Goal: Task Accomplishment & Management: Complete application form

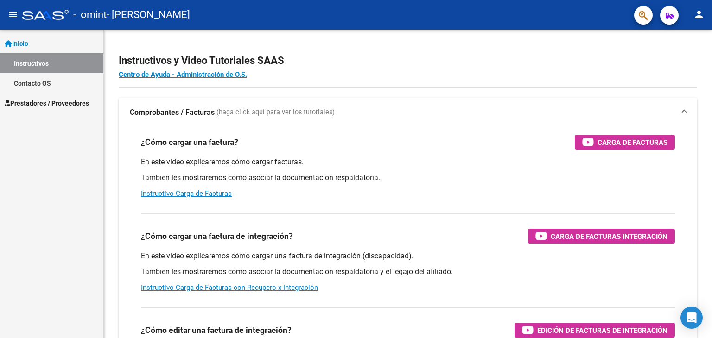
click at [60, 100] on span "Prestadores / Proveedores" at bounding box center [47, 103] width 84 height 10
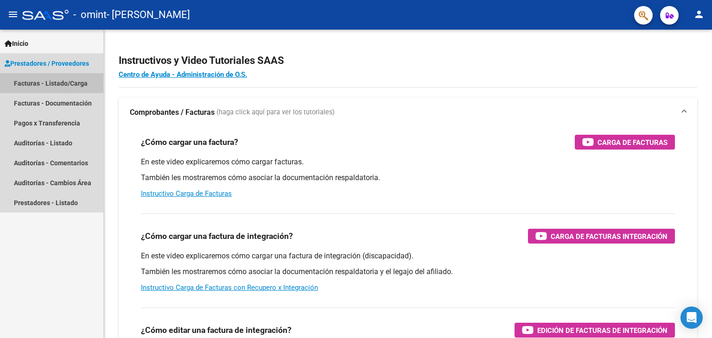
click at [50, 82] on link "Facturas - Listado/Carga" at bounding box center [51, 83] width 103 height 20
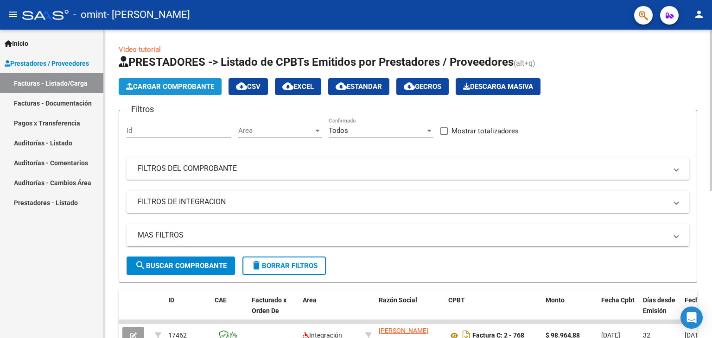
click at [214, 91] on button "Cargar Comprobante" at bounding box center [170, 86] width 103 height 17
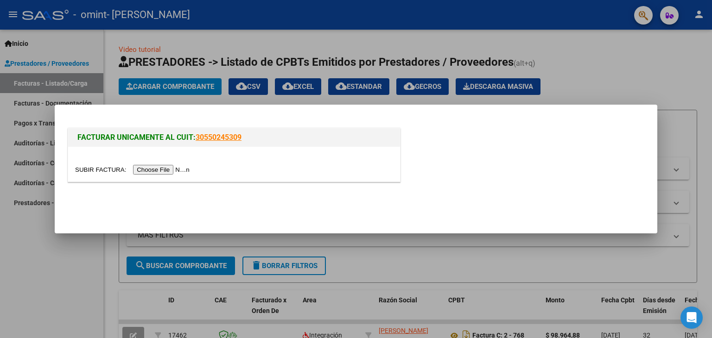
click at [174, 166] on input "file" at bounding box center [133, 170] width 117 height 10
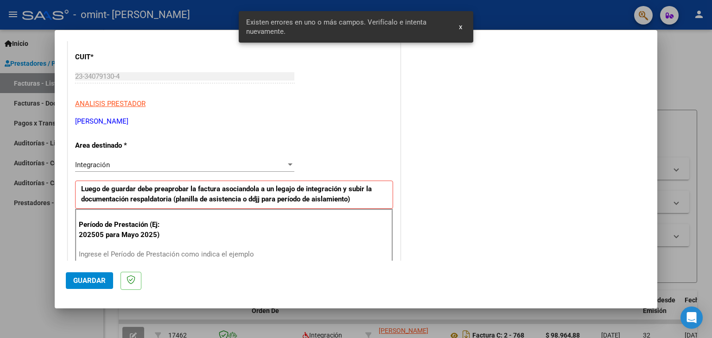
scroll to position [166, 0]
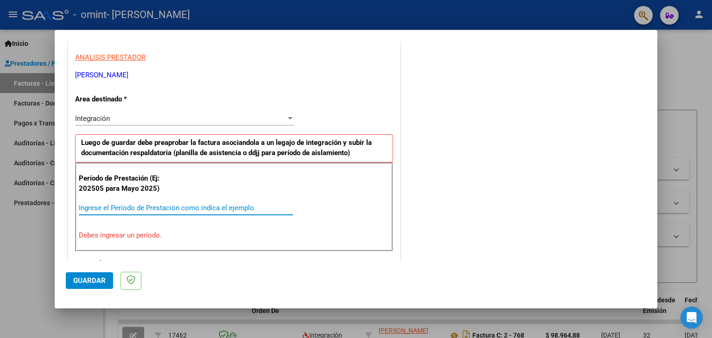
click at [105, 208] on input "Ingrese el Período de Prestación como indica el ejemplo" at bounding box center [186, 208] width 214 height 8
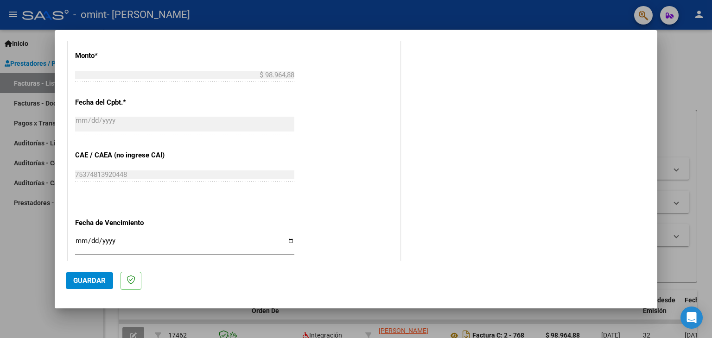
scroll to position [536, 0]
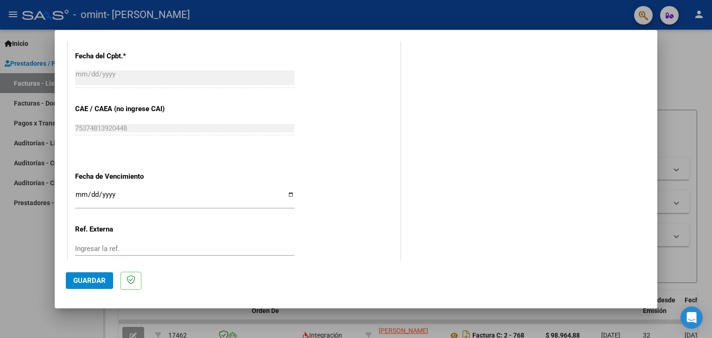
type input "202508"
click at [78, 193] on input "Ingresar la fecha" at bounding box center [184, 198] width 219 height 15
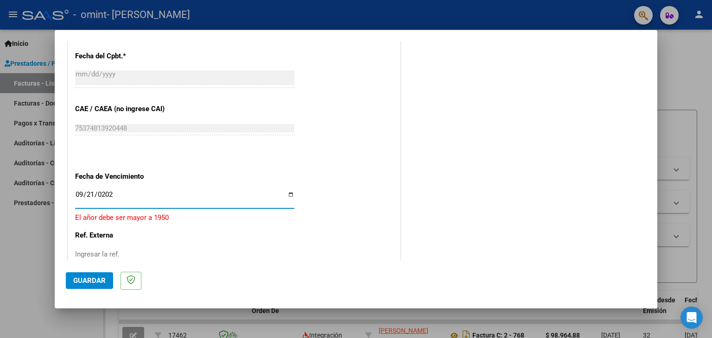
type input "[DATE]"
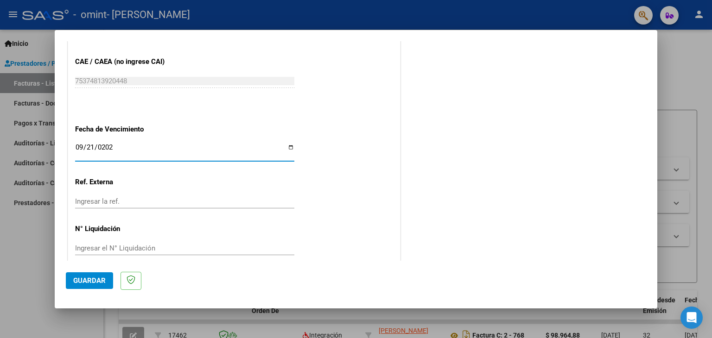
scroll to position [595, 0]
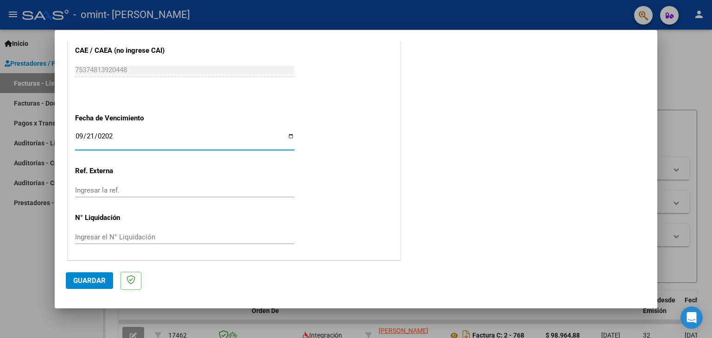
click at [84, 280] on span "Guardar" at bounding box center [89, 281] width 32 height 8
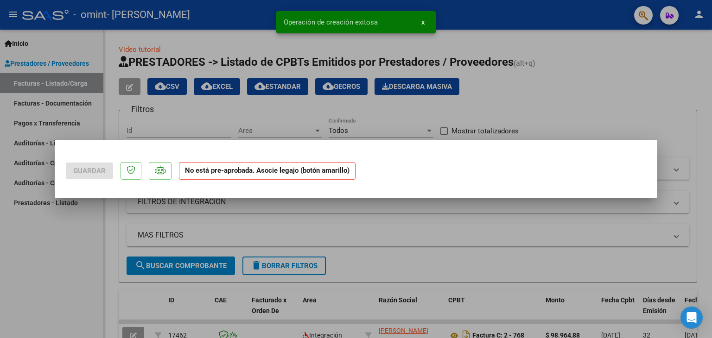
scroll to position [0, 0]
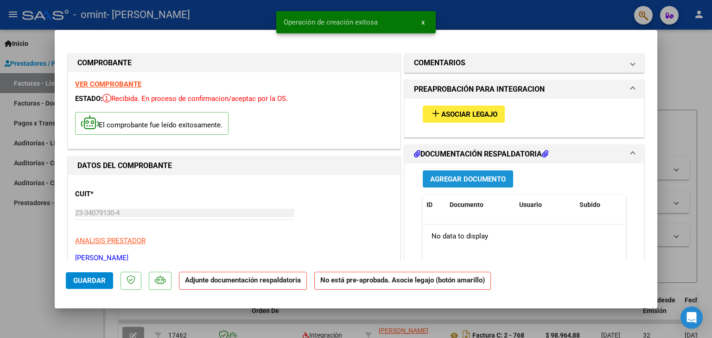
click at [469, 175] on span "Agregar Documento" at bounding box center [468, 179] width 76 height 8
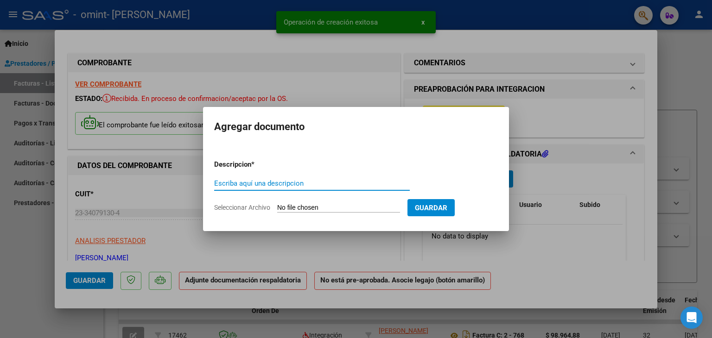
click at [337, 179] on input "Escriba aquí una descripcion" at bounding box center [312, 183] width 196 height 8
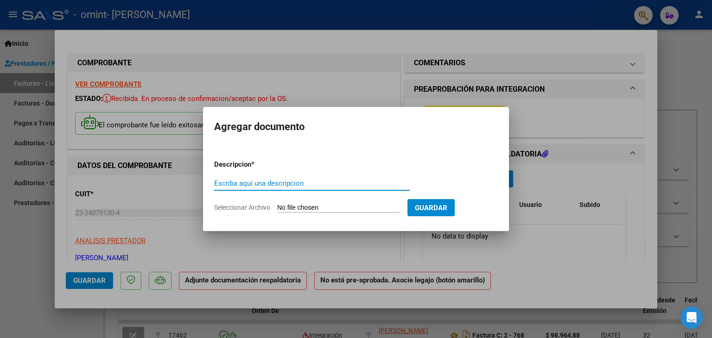
click at [254, 185] on input "Escriba aquí una descripcion" at bounding box center [312, 183] width 196 height 8
click at [304, 210] on input "Seleccionar Archivo" at bounding box center [338, 208] width 123 height 9
type input "C:\fakepath\Caballero agosto (1).pdf"
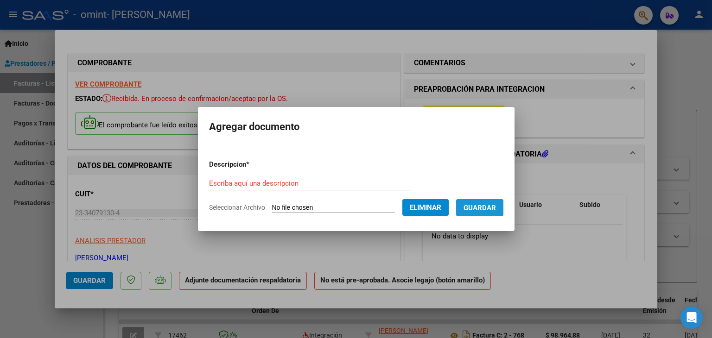
click at [485, 203] on button "Guardar" at bounding box center [479, 207] width 47 height 17
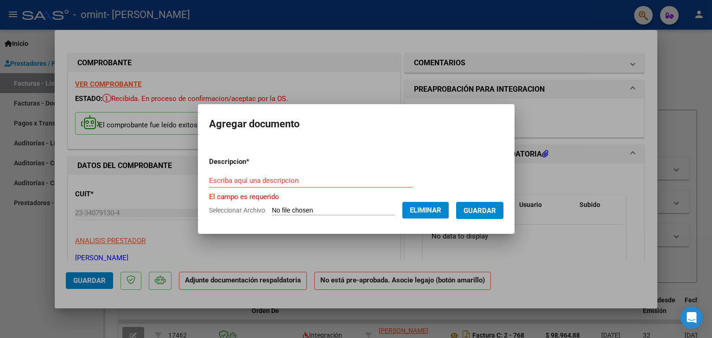
click at [292, 181] on input "Escriba aquí una descripcion" at bounding box center [310, 181] width 203 height 8
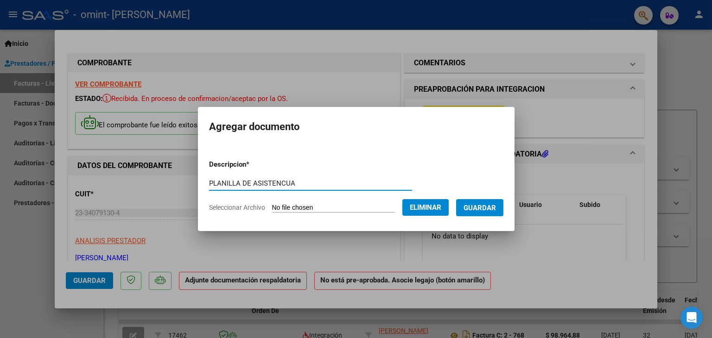
type input "PLANILLA DE ASISTENCUA"
click at [485, 203] on button "Guardar" at bounding box center [479, 207] width 47 height 17
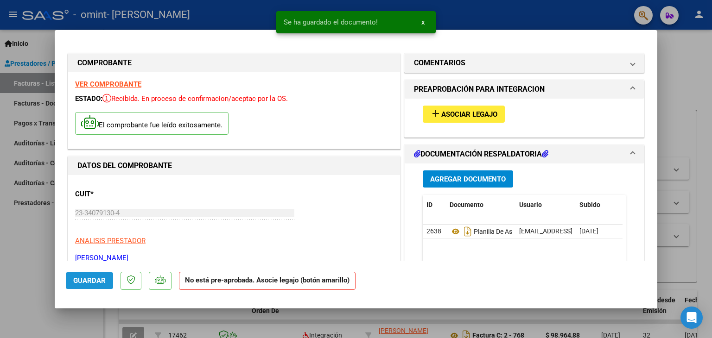
click at [97, 282] on span "Guardar" at bounding box center [89, 281] width 32 height 8
click at [96, 282] on span "Guardar" at bounding box center [89, 281] width 32 height 8
click at [673, 44] on div at bounding box center [356, 169] width 712 height 338
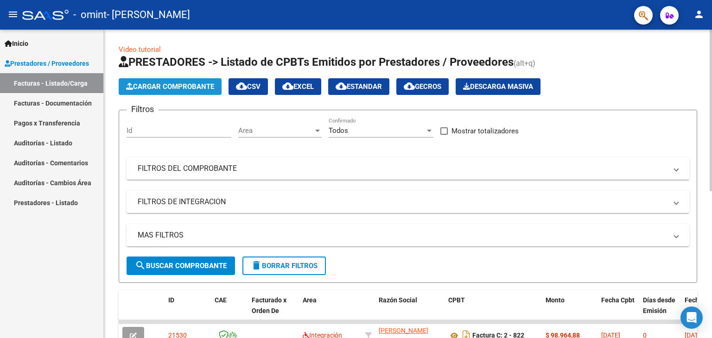
click at [195, 88] on span "Cargar Comprobante" at bounding box center [170, 87] width 88 height 8
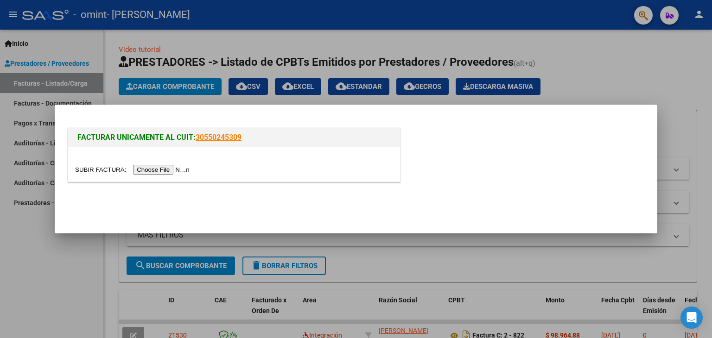
click at [164, 169] on input "file" at bounding box center [133, 170] width 117 height 10
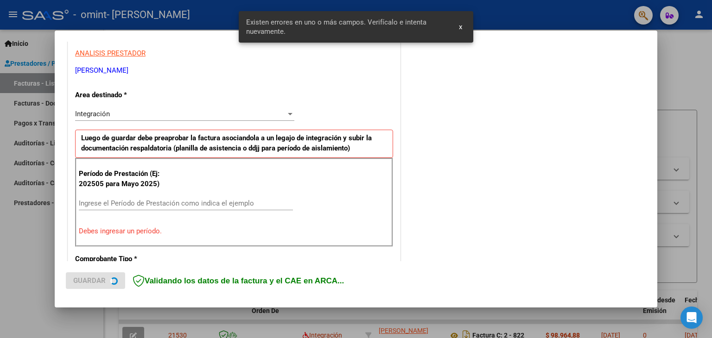
scroll to position [195, 0]
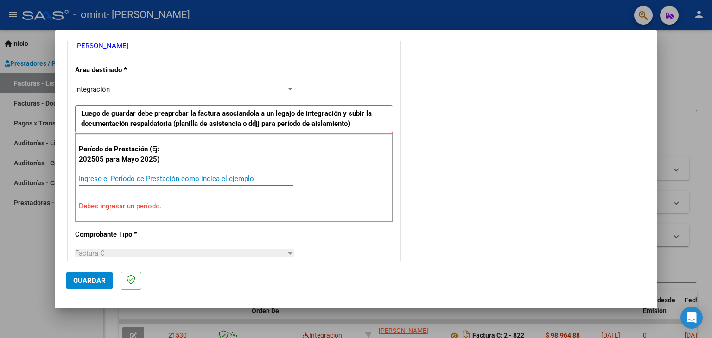
click at [178, 175] on input "Ingrese el Período de Prestación como indica el ejemplo" at bounding box center [186, 179] width 214 height 8
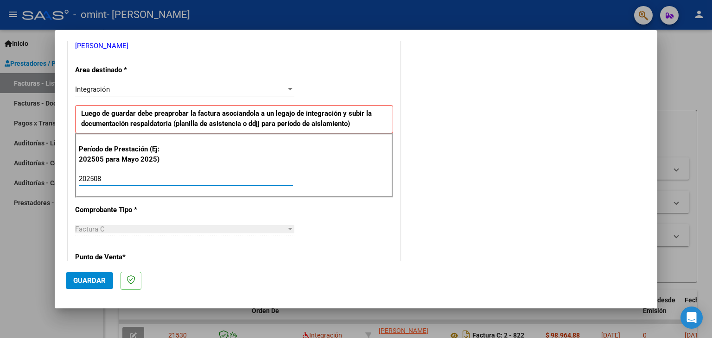
type input "202508"
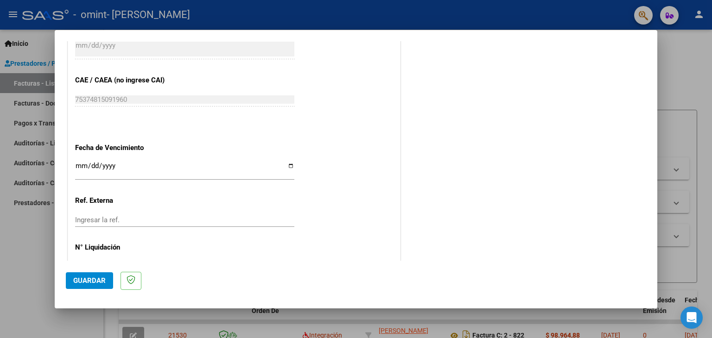
scroll to position [566, 0]
click at [290, 165] on input "Ingresar la fecha" at bounding box center [184, 169] width 219 height 15
type input "[DATE]"
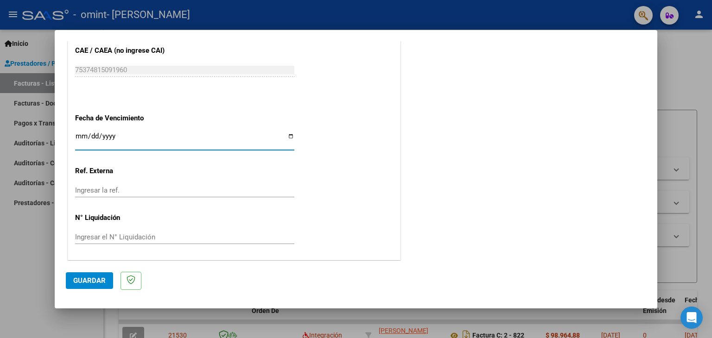
click at [96, 275] on button "Guardar" at bounding box center [89, 281] width 47 height 17
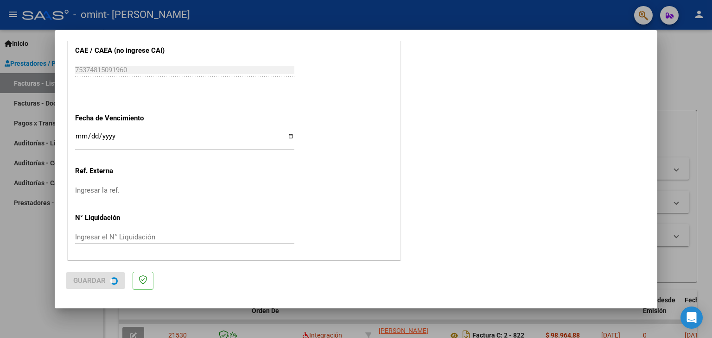
scroll to position [0, 0]
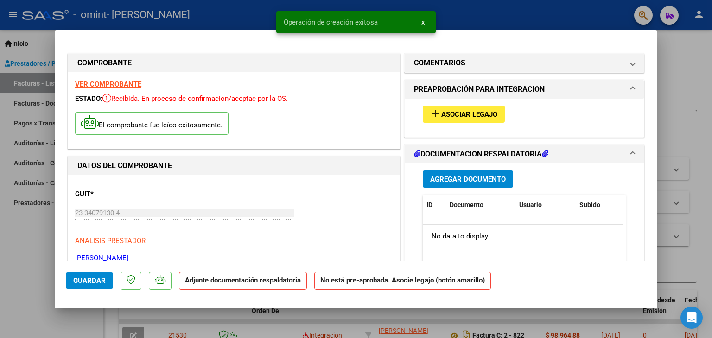
click at [470, 181] on span "Agregar Documento" at bounding box center [468, 179] width 76 height 8
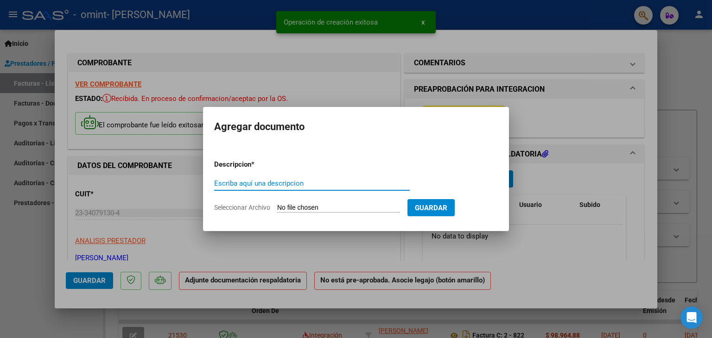
click at [242, 180] on input "Escriba aquí una descripcion" at bounding box center [312, 183] width 196 height 8
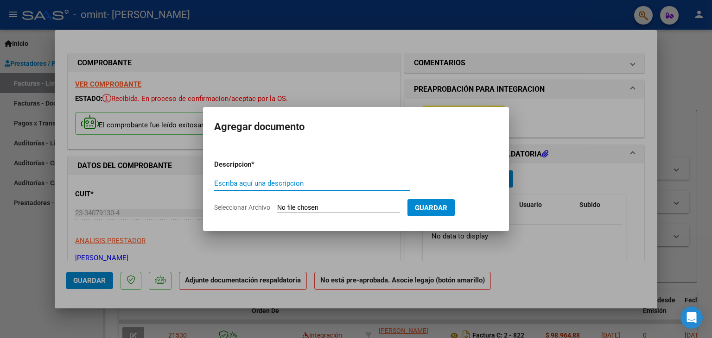
click at [286, 206] on input "Seleccionar Archivo" at bounding box center [338, 208] width 123 height 9
type input "C:\fakepath\[PERSON_NAME] (1).pdf"
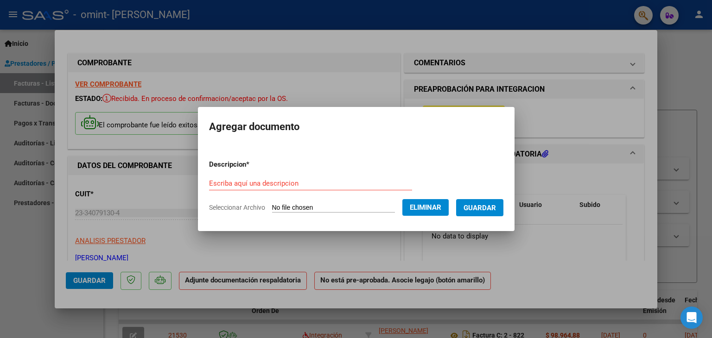
click at [300, 173] on form "Descripcion * Escriba aquí una descripcion Seleccionar Archivo Eliminar Guardar" at bounding box center [356, 187] width 294 height 68
click at [285, 182] on input "Escriba aquí una descripcion" at bounding box center [310, 183] width 203 height 8
type input "PA"
click at [493, 210] on span "Guardar" at bounding box center [480, 208] width 32 height 8
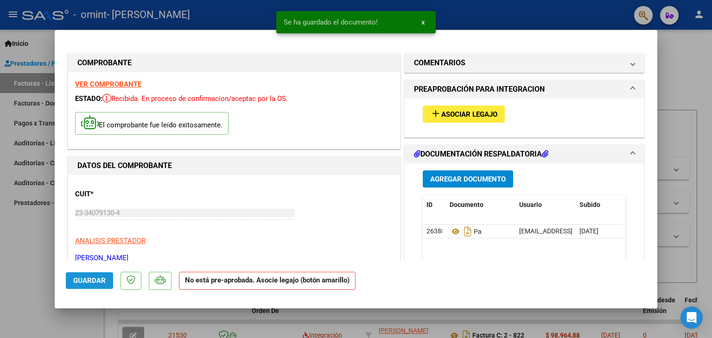
click at [87, 286] on button "Guardar" at bounding box center [89, 281] width 47 height 17
click at [697, 69] on div at bounding box center [356, 169] width 712 height 338
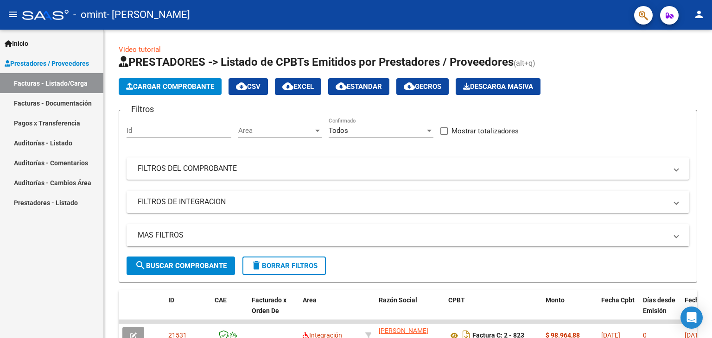
click at [53, 131] on link "Pagos x Transferencia" at bounding box center [51, 123] width 103 height 20
